Goal: Navigation & Orientation: Find specific page/section

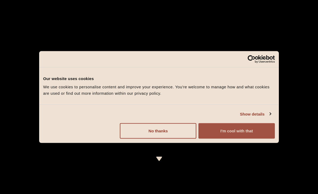
click at [239, 133] on button "I'm cool with that" at bounding box center [236, 130] width 76 height 15
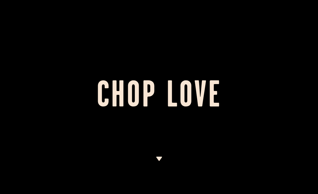
click at [162, 159] on img at bounding box center [159, 158] width 7 height 4
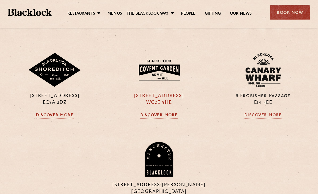
scroll to position [436, 0]
click at [162, 118] on link "Discover More" at bounding box center [159, 115] width 38 height 5
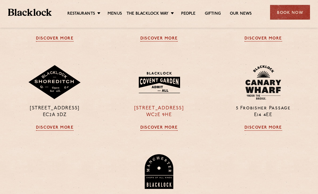
scroll to position [423, 0]
click at [167, 130] on link "Discover More" at bounding box center [159, 127] width 38 height 5
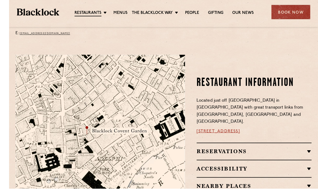
scroll to position [258, 0]
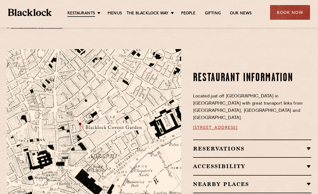
click at [221, 181] on h2 "Nearby Places" at bounding box center [252, 184] width 118 height 6
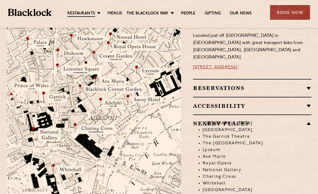
scroll to position [295, 0]
click at [74, 122] on img at bounding box center [94, 102] width 174 height 183
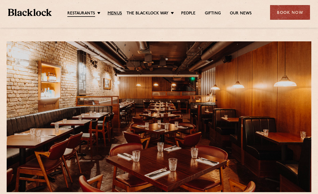
click at [115, 14] on link "Menus" at bounding box center [115, 13] width 14 height 5
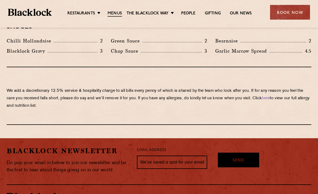
scroll to position [936, 0]
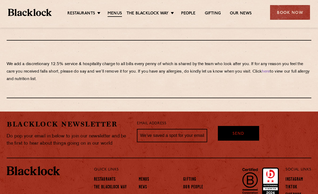
click at [109, 177] on link "Restaurants" at bounding box center [105, 179] width 22 height 5
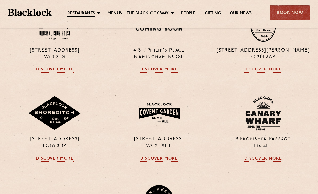
scroll to position [266, 0]
